Goal: Task Accomplishment & Management: Use online tool/utility

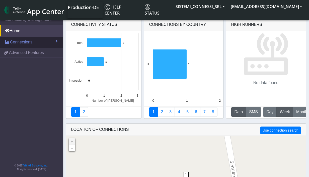
click at [36, 45] on link "Connections" at bounding box center [31, 42] width 63 height 11
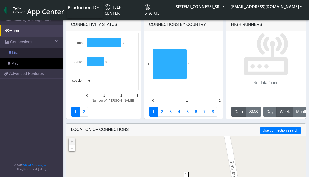
click at [26, 53] on link "List" at bounding box center [31, 53] width 63 height 11
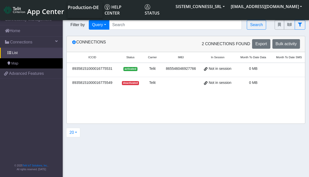
click at [226, 68] on span "Not in session" at bounding box center [220, 69] width 23 height 6
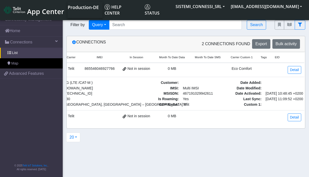
scroll to position [0, 91]
click at [293, 70] on link "Detail" at bounding box center [295, 70] width 14 height 8
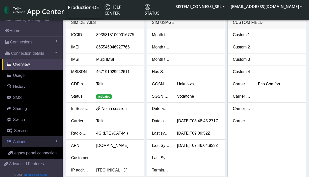
click at [27, 141] on link "Actions" at bounding box center [32, 141] width 61 height 11
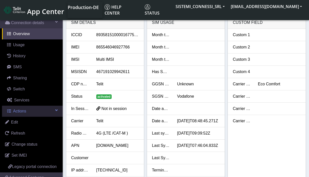
scroll to position [32, 0]
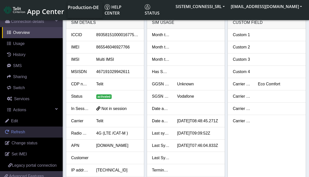
click at [22, 131] on span "Refresh" at bounding box center [18, 132] width 14 height 4
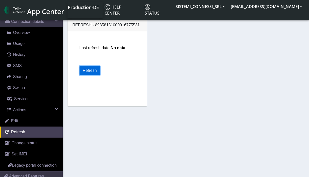
click at [94, 71] on button "Refresh" at bounding box center [89, 71] width 21 height 10
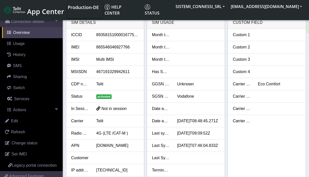
click at [98, 108] on span at bounding box center [98, 108] width 4 height 5
click at [111, 110] on span "Not in session" at bounding box center [114, 108] width 25 height 4
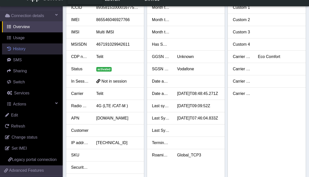
scroll to position [20, 0]
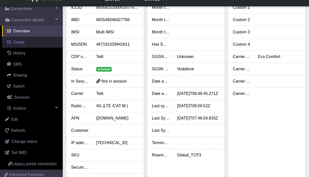
click at [19, 43] on span "Usage" at bounding box center [19, 42] width 12 height 4
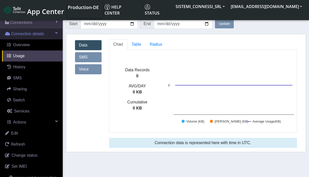
click at [56, 35] on link "Connection details" at bounding box center [31, 33] width 63 height 11
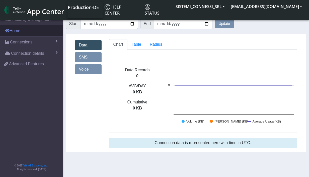
click at [29, 31] on link "Home" at bounding box center [31, 30] width 63 height 11
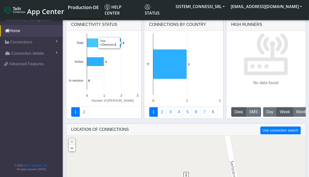
click at [92, 44] on icon at bounding box center [104, 42] width 34 height 9
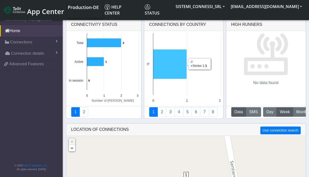
scroll to position [35, 0]
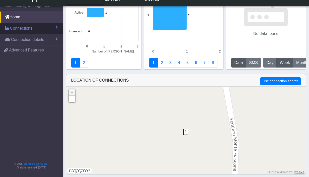
click at [42, 28] on link "Connections" at bounding box center [31, 28] width 63 height 11
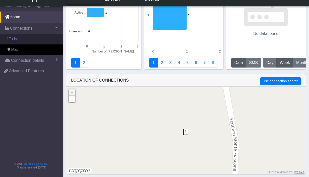
click at [19, 40] on link "List" at bounding box center [31, 39] width 63 height 11
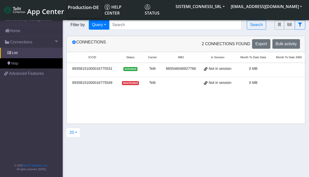
click at [105, 68] on div "89358151000016775531" at bounding box center [92, 69] width 45 height 6
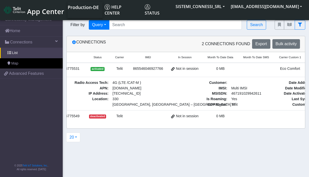
scroll to position [0, 91]
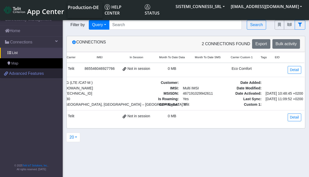
click at [39, 74] on span "Advanced Features" at bounding box center [26, 73] width 35 height 6
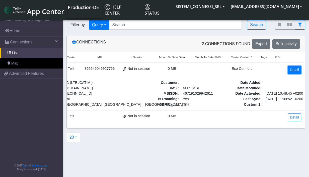
click at [296, 70] on link "Detail" at bounding box center [295, 70] width 14 height 8
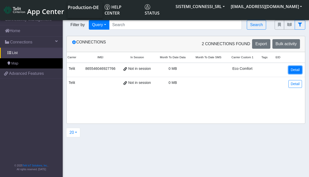
scroll to position [0, 91]
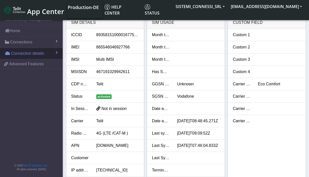
click at [46, 54] on link "Connection details" at bounding box center [31, 53] width 63 height 11
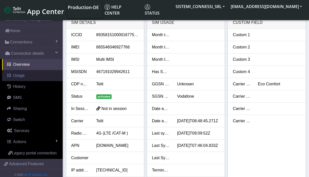
click at [26, 78] on link "Usage" at bounding box center [32, 75] width 61 height 11
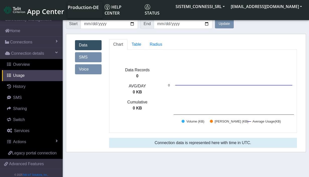
scroll to position [2, 0]
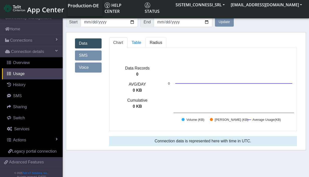
click at [141, 44] on span "Radius" at bounding box center [137, 42] width 10 height 4
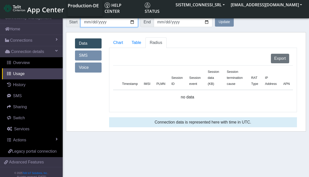
click at [131, 22] on input "[DATE]" at bounding box center [108, 22] width 57 height 10
type input "[DATE]"
click at [221, 21] on button "Update" at bounding box center [224, 22] width 19 height 9
click at [118, 44] on span "Chart" at bounding box center [118, 42] width 10 height 4
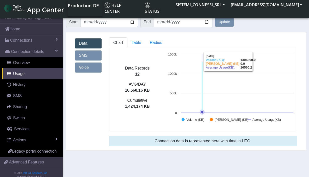
click at [202, 74] on icon at bounding box center [202, 87] width 1 height 51
click at [203, 96] on rect at bounding box center [230, 89] width 131 height 75
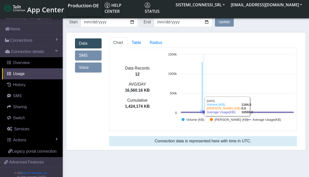
click at [203, 97] on rect at bounding box center [230, 89] width 131 height 75
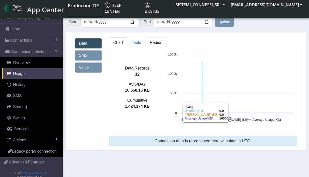
click at [145, 47] on link "Radius" at bounding box center [136, 42] width 18 height 11
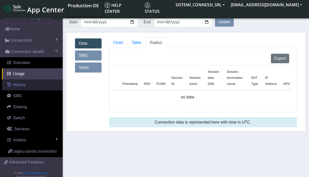
click at [26, 82] on link "History" at bounding box center [32, 84] width 61 height 11
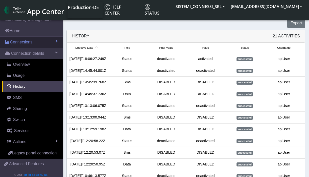
click at [49, 43] on link "Connections" at bounding box center [31, 42] width 63 height 11
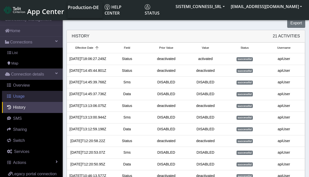
click at [23, 98] on span "Usage" at bounding box center [19, 96] width 12 height 4
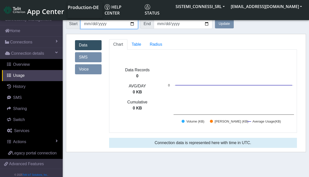
click at [132, 24] on input "[DATE]" at bounding box center [108, 24] width 57 height 10
type input "[DATE]"
click at [223, 25] on button "Update" at bounding box center [224, 23] width 19 height 9
